Goal: Information Seeking & Learning: Learn about a topic

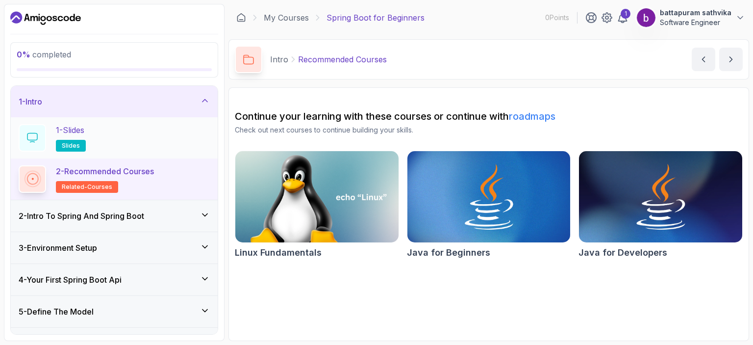
click at [153, 135] on div "1 - Slides slides" at bounding box center [114, 137] width 191 height 27
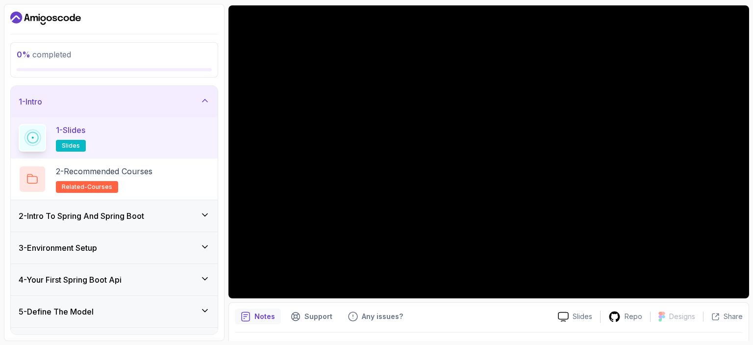
scroll to position [65, 0]
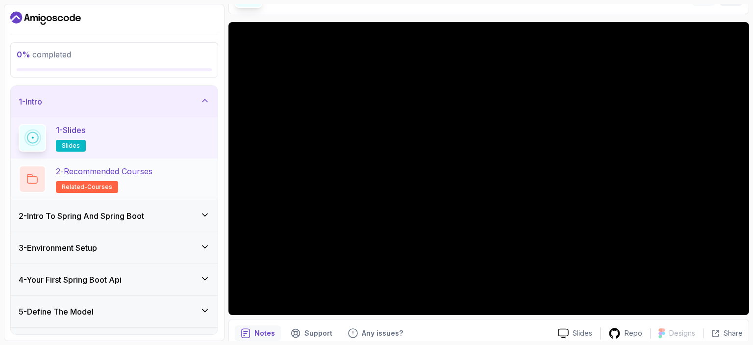
click at [205, 170] on div "2 - Recommended Courses related-courses" at bounding box center [114, 178] width 191 height 27
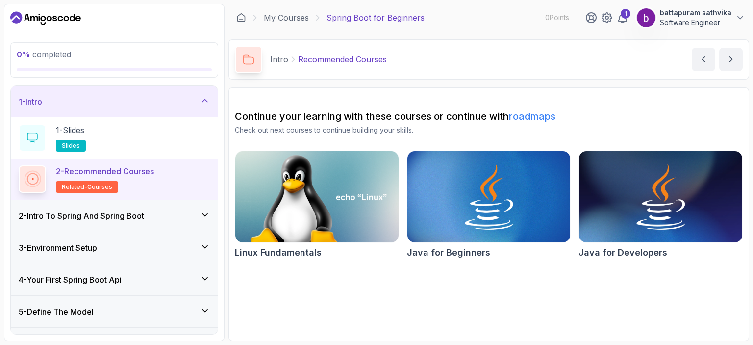
click at [173, 210] on div "2 - Intro To Spring And Spring Boot" at bounding box center [114, 216] width 191 height 12
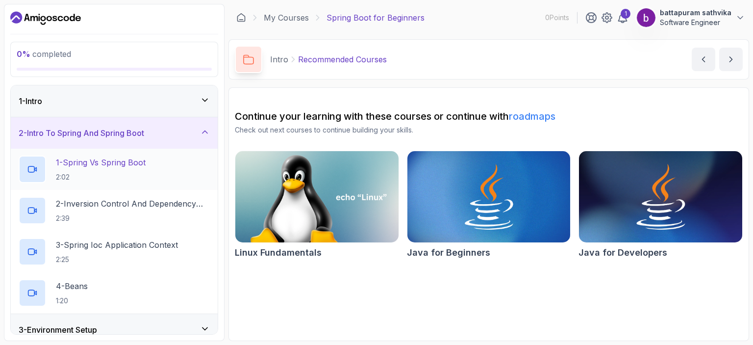
click at [151, 156] on div "1 - Spring Vs Spring Boot 2:02" at bounding box center [114, 168] width 191 height 27
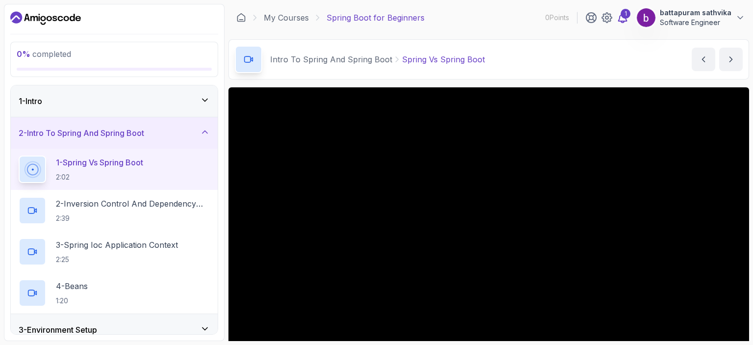
click at [628, 17] on div "1" at bounding box center [626, 14] width 10 height 10
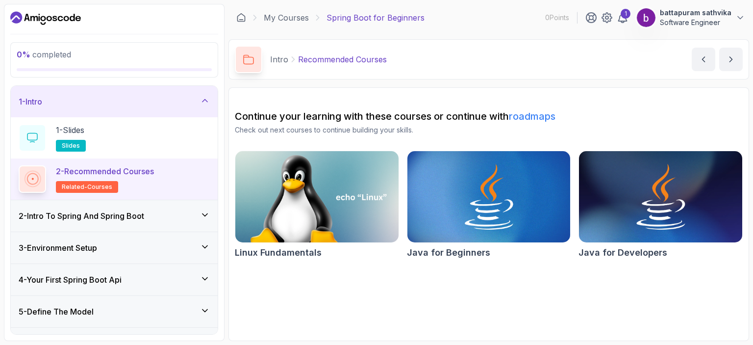
click at [131, 217] on h3 "2 - Intro To Spring And Spring Boot" at bounding box center [81, 216] width 125 height 12
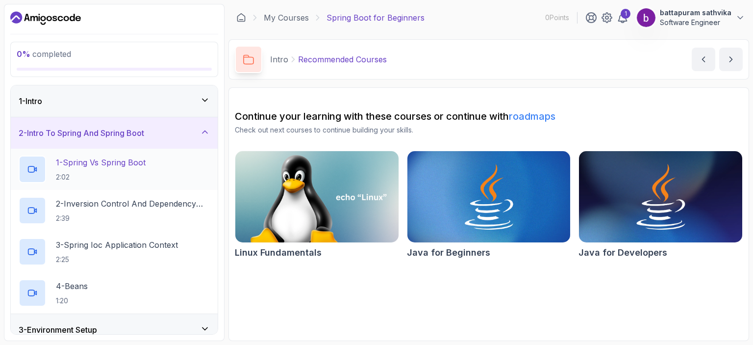
click at [150, 160] on div "1 - Spring Vs Spring Boot 2:02" at bounding box center [114, 168] width 191 height 27
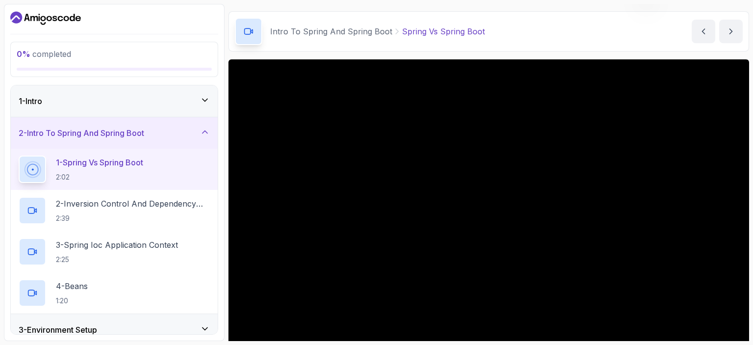
scroll to position [76, 0]
